Goal: Find specific page/section: Find specific page/section

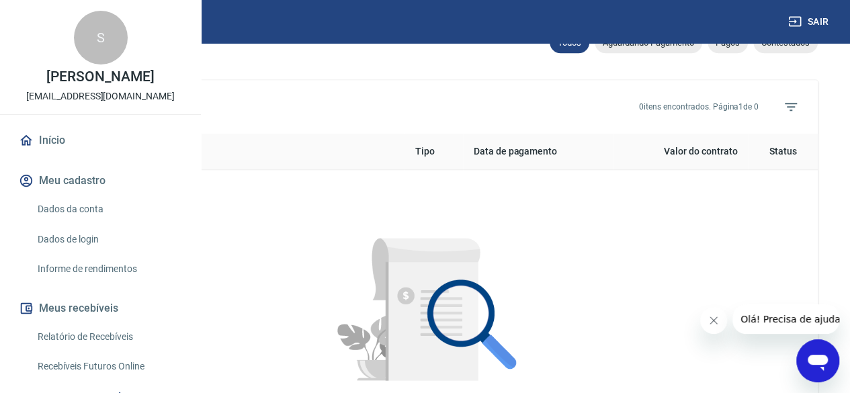
scroll to position [336, 0]
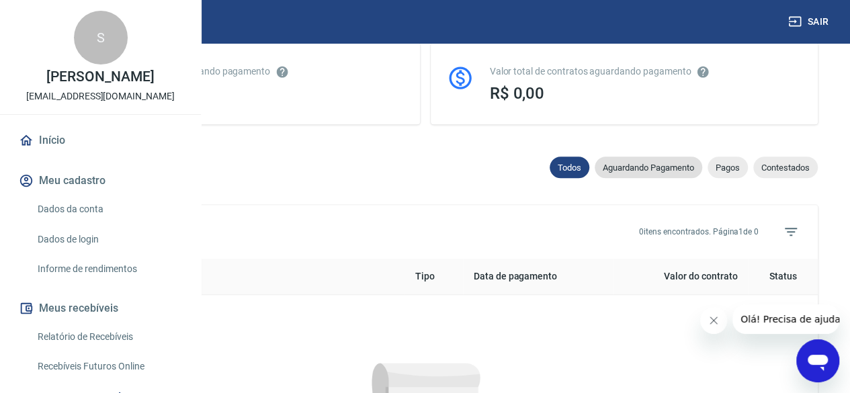
click at [642, 173] on span "Aguardando Pagamento" at bounding box center [648, 168] width 107 height 10
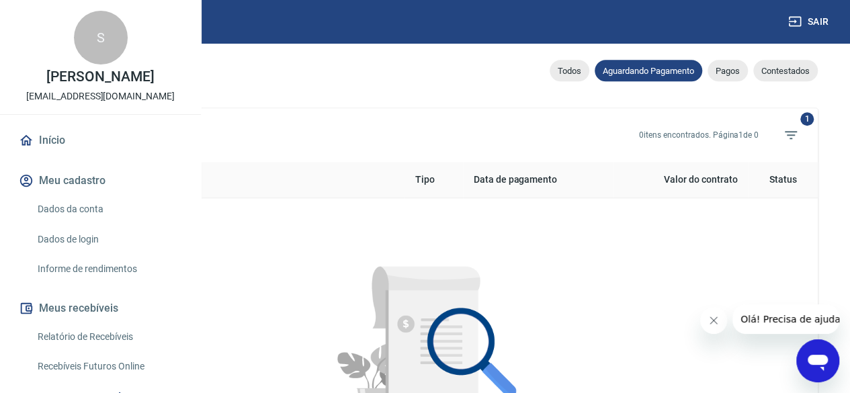
scroll to position [269, 0]
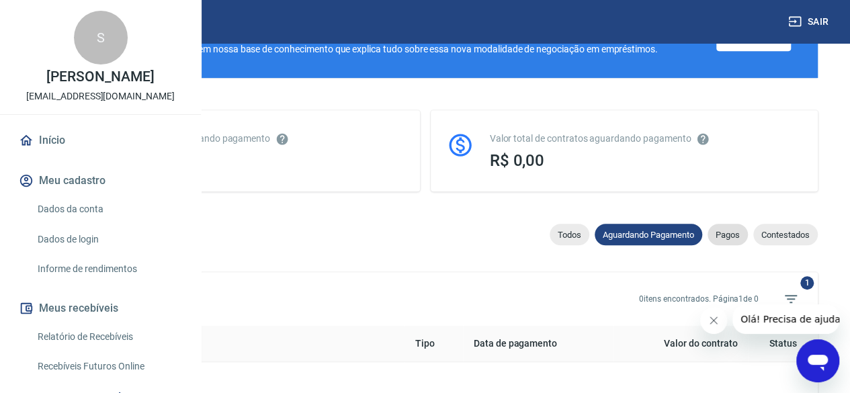
click at [726, 240] on span "Pagos" at bounding box center [727, 235] width 40 height 10
select select "paid"
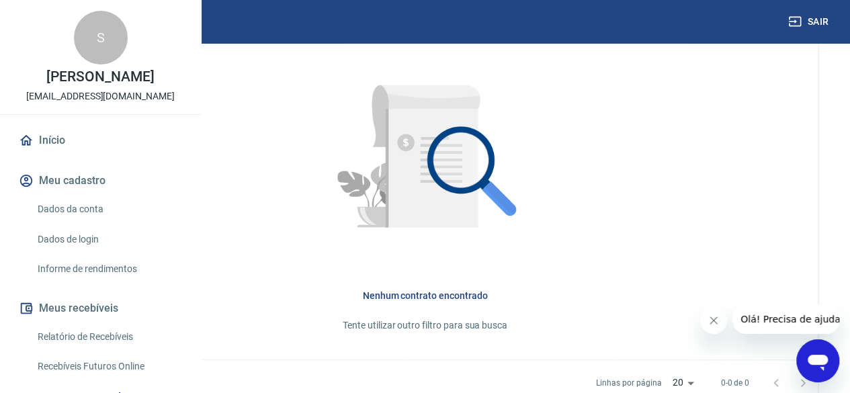
scroll to position [658, 0]
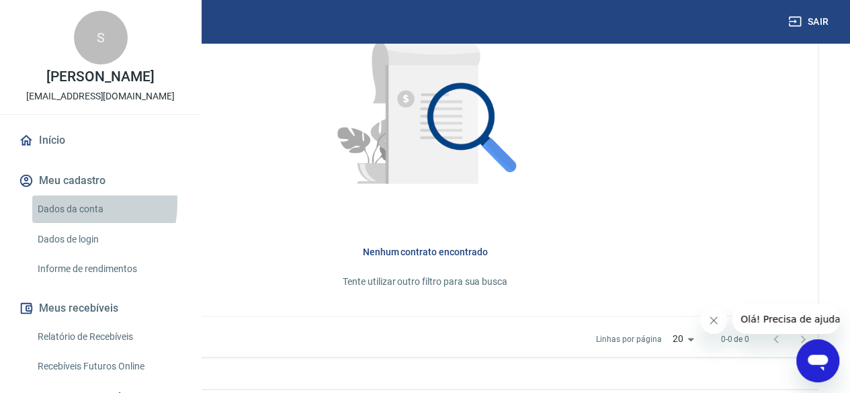
click at [61, 223] on link "Dados da conta" at bounding box center [108, 210] width 153 height 28
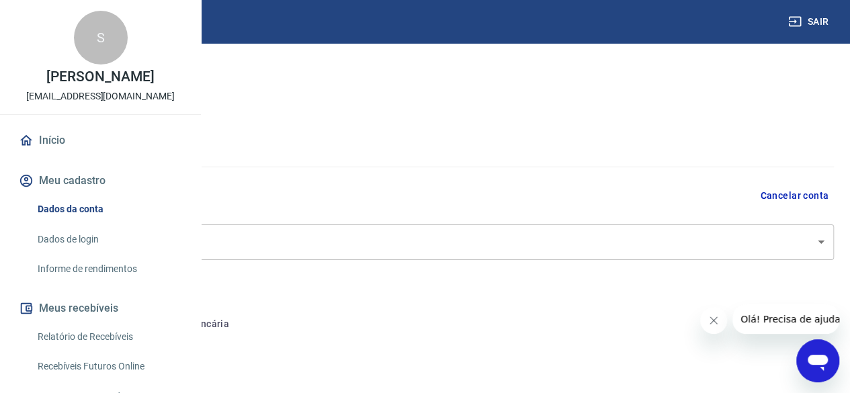
select select "GO"
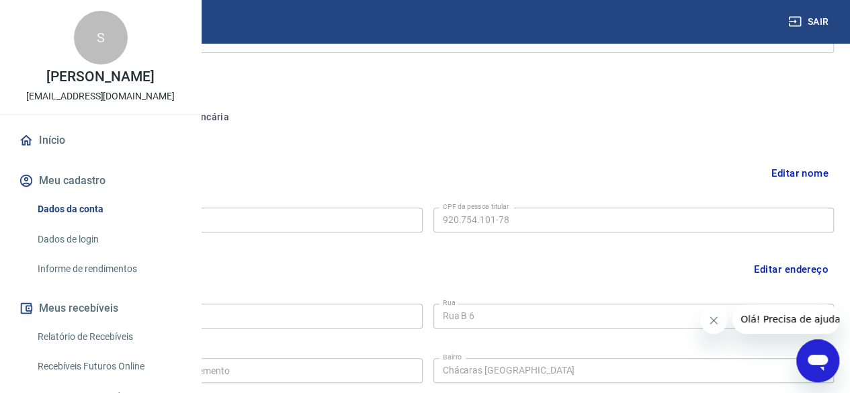
scroll to position [130, 0]
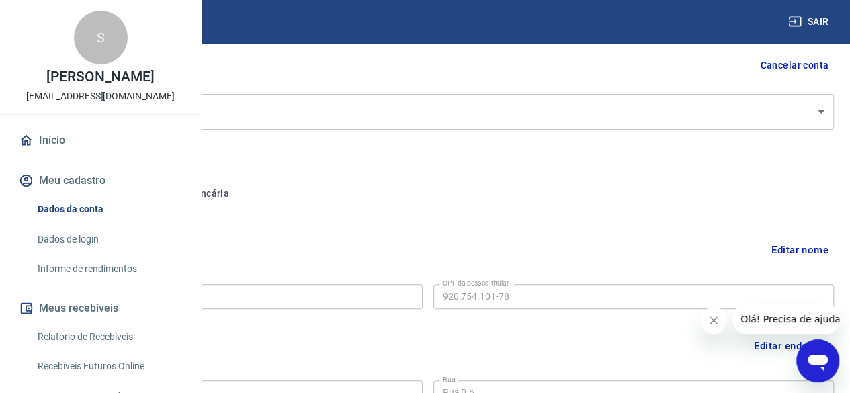
click at [241, 195] on button "Conta bancária" at bounding box center [184, 194] width 112 height 32
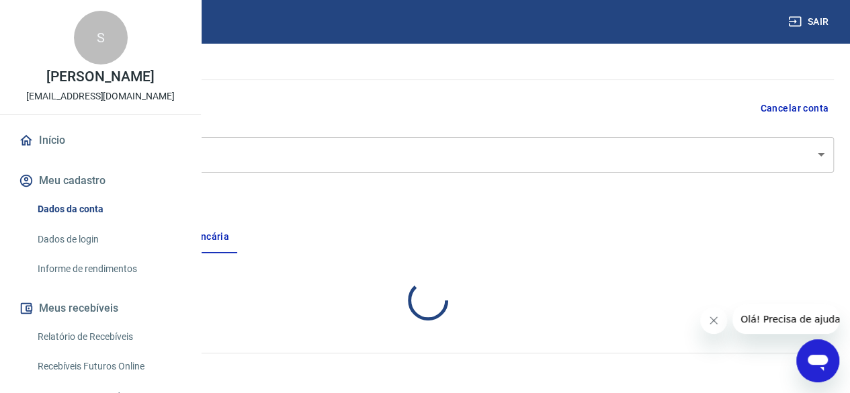
select select "1"
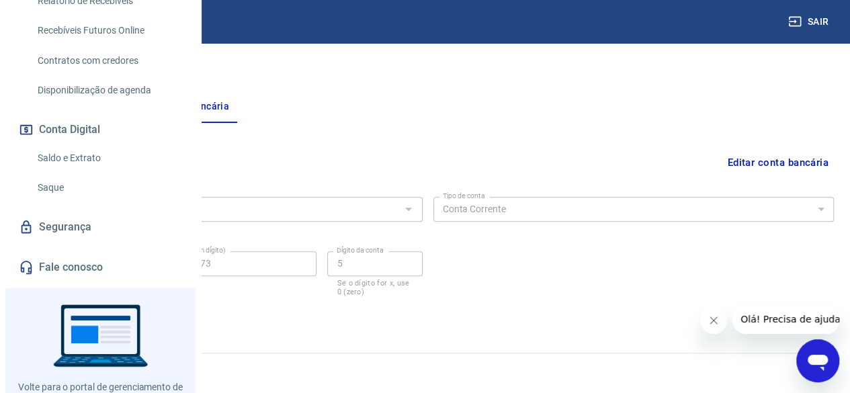
scroll to position [202, 0]
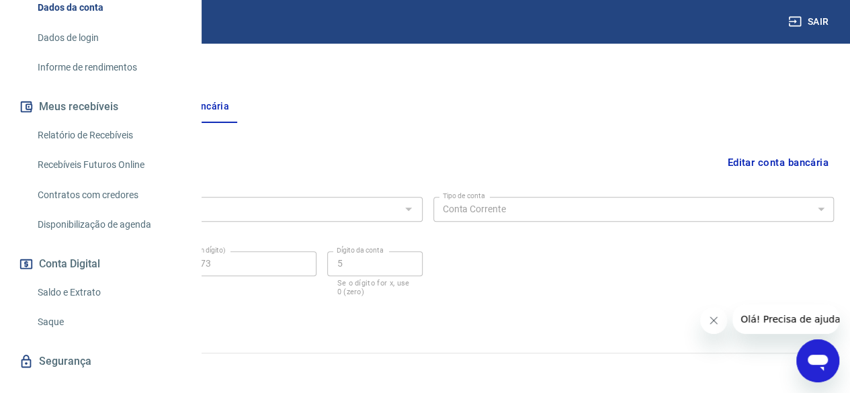
click at [123, 179] on link "Recebíveis Futuros Online" at bounding box center [108, 165] width 153 height 28
